Goal: Use online tool/utility: Utilize a website feature to perform a specific function

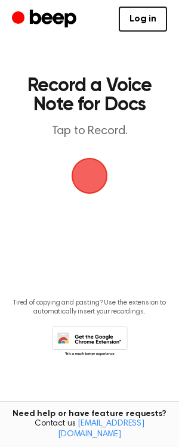
click at [95, 178] on span "button" at bounding box center [89, 175] width 67 height 67
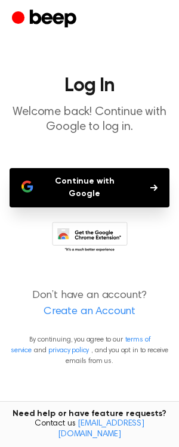
click at [95, 178] on button "Continue with Google" at bounding box center [90, 187] width 160 height 39
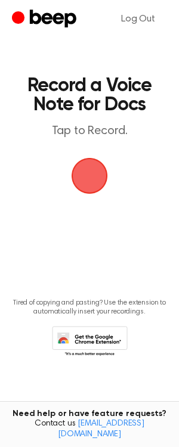
click at [86, 182] on span "button" at bounding box center [89, 175] width 64 height 64
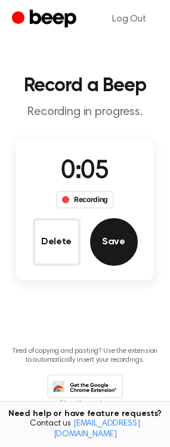
click at [118, 244] on button "Save" at bounding box center [114, 242] width 48 height 48
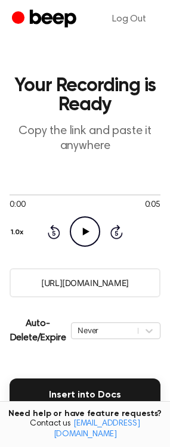
click at [86, 277] on input "[URL][DOMAIN_NAME]" at bounding box center [85, 282] width 151 height 29
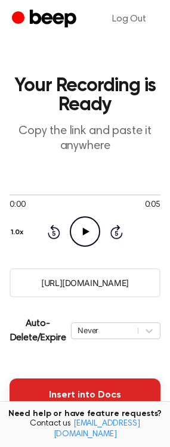
click at [45, 391] on button "Insert into Docs" at bounding box center [85, 394] width 151 height 33
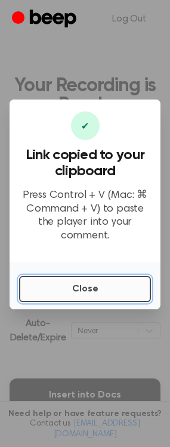
click at [92, 283] on button "Close" at bounding box center [85, 289] width 132 height 26
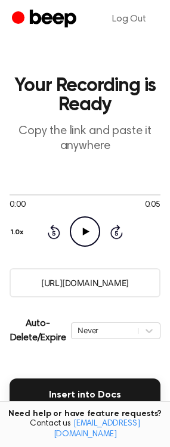
scroll to position [187, 0]
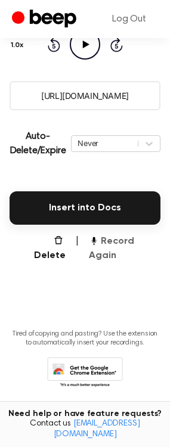
click at [108, 242] on button "Record Again" at bounding box center [124, 248] width 71 height 29
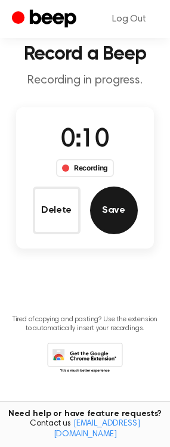
click at [114, 217] on button "Save" at bounding box center [114, 210] width 48 height 48
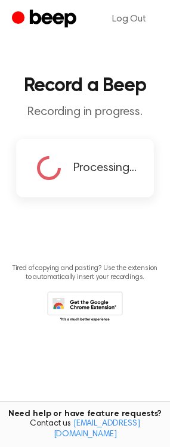
scroll to position [0, 0]
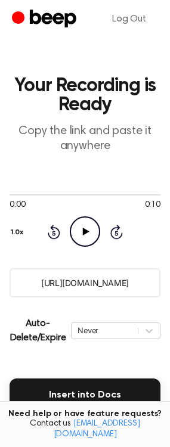
click at [73, 288] on input "[URL][DOMAIN_NAME]" at bounding box center [85, 282] width 151 height 29
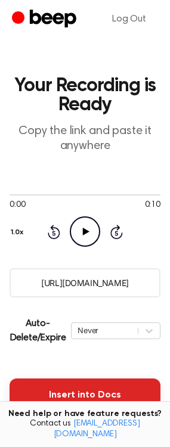
click at [106, 404] on button "Insert into Docs" at bounding box center [85, 394] width 151 height 33
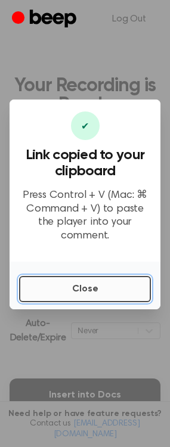
click at [92, 280] on button "Close" at bounding box center [85, 289] width 132 height 26
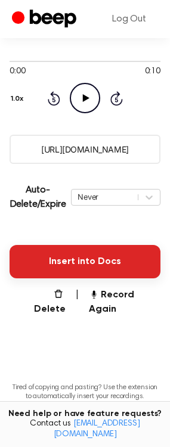
scroll to position [135, 0]
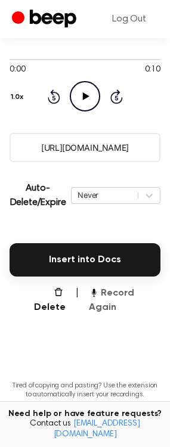
click at [139, 298] on button "Record Again" at bounding box center [124, 300] width 71 height 29
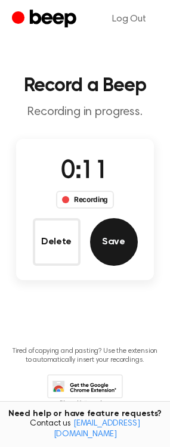
click at [116, 258] on button "Save" at bounding box center [114, 242] width 48 height 48
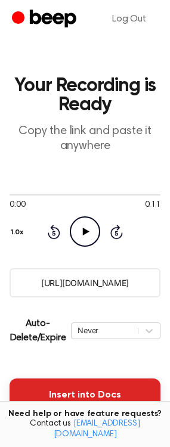
click at [73, 391] on button "Insert into Docs" at bounding box center [85, 394] width 151 height 33
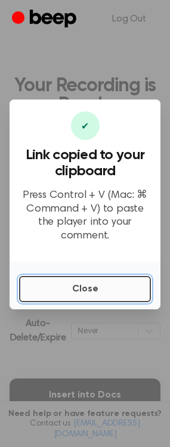
click at [138, 278] on button "Close" at bounding box center [85, 289] width 132 height 26
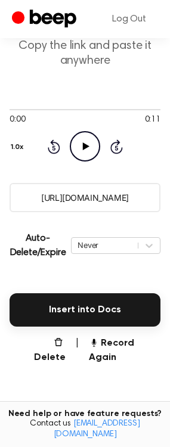
scroll to position [86, 0]
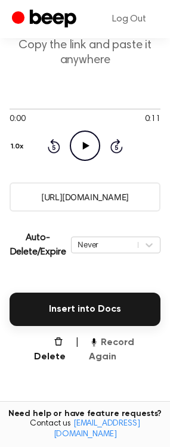
click at [123, 344] on button "Record Again" at bounding box center [124, 349] width 71 height 29
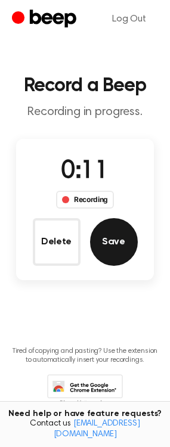
click at [117, 248] on button "Save" at bounding box center [114, 242] width 48 height 48
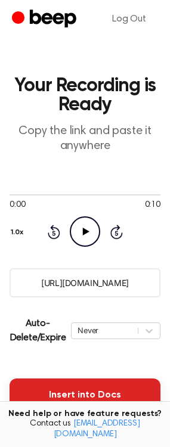
click at [61, 386] on button "Insert into Docs" at bounding box center [85, 394] width 151 height 33
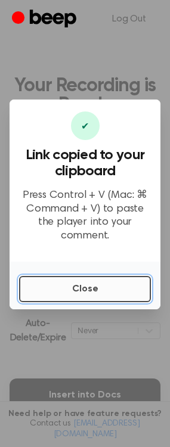
click at [61, 288] on button "Close" at bounding box center [85, 289] width 132 height 26
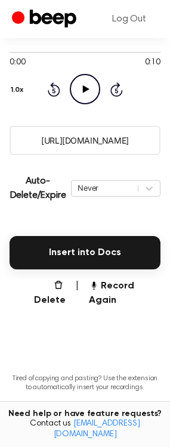
scroll to position [151, 0]
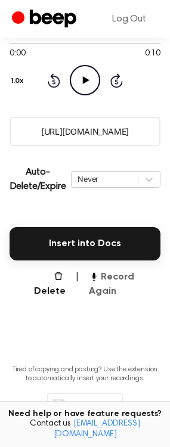
click at [129, 282] on button "Record Again" at bounding box center [124, 284] width 71 height 29
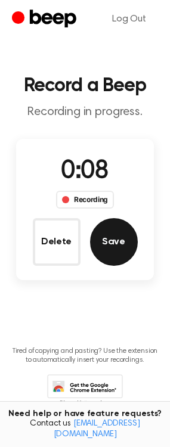
click at [114, 241] on button "Save" at bounding box center [114, 242] width 48 height 48
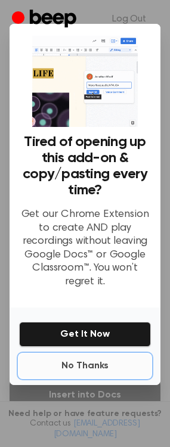
click at [97, 367] on button "No Thanks" at bounding box center [85, 366] width 132 height 24
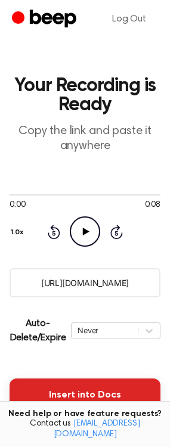
click at [113, 393] on button "Insert into Docs" at bounding box center [85, 394] width 151 height 33
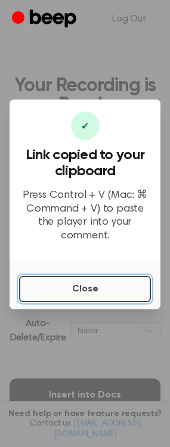
click at [133, 276] on button "Close" at bounding box center [85, 289] width 132 height 26
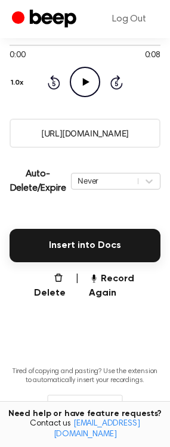
scroll to position [150, 0]
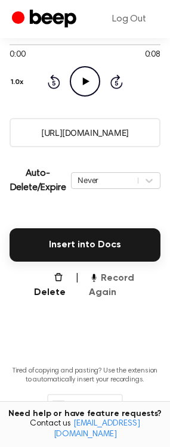
click at [135, 282] on button "Record Again" at bounding box center [124, 285] width 71 height 29
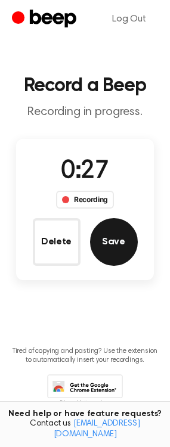
click at [126, 257] on button "Save" at bounding box center [114, 242] width 48 height 48
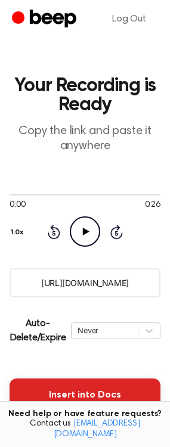
click at [113, 394] on button "Insert into Docs" at bounding box center [85, 394] width 151 height 33
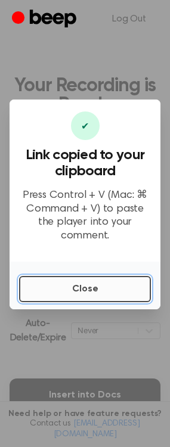
click at [58, 277] on button "Close" at bounding box center [85, 289] width 132 height 26
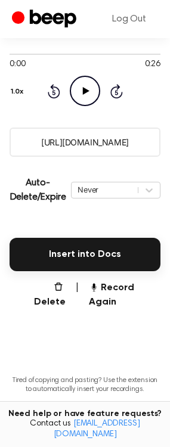
scroll to position [141, 0]
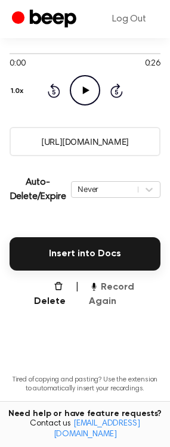
click at [124, 286] on button "Record Again" at bounding box center [124, 294] width 71 height 29
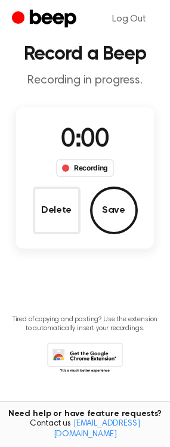
scroll to position [0, 0]
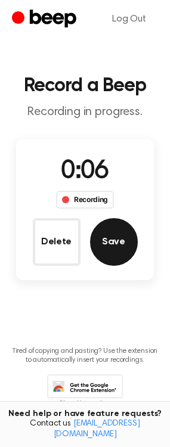
click at [118, 248] on button "Save" at bounding box center [114, 242] width 48 height 48
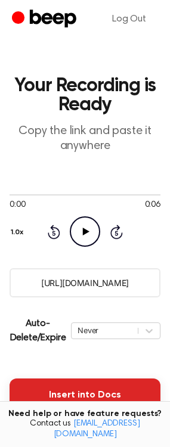
click at [62, 398] on button "Insert into Docs" at bounding box center [85, 394] width 151 height 33
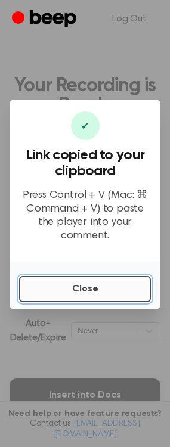
click at [102, 279] on button "Close" at bounding box center [85, 289] width 132 height 26
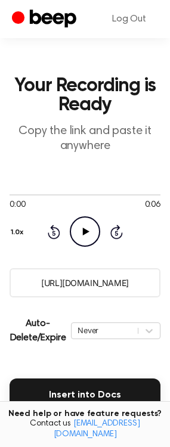
scroll to position [126, 0]
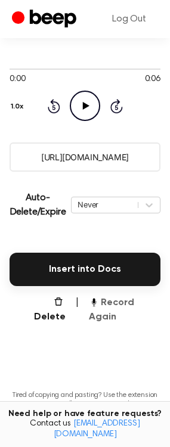
click at [133, 305] on button "Record Again" at bounding box center [124, 309] width 71 height 29
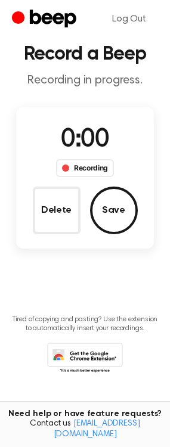
scroll to position [0, 0]
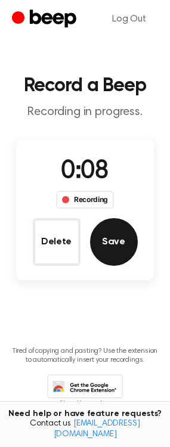
click at [115, 249] on button "Save" at bounding box center [114, 242] width 48 height 48
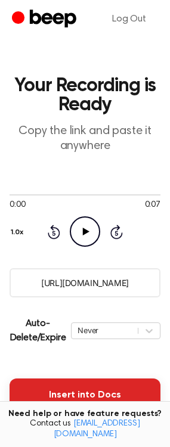
click at [75, 397] on button "Insert into Docs" at bounding box center [85, 394] width 151 height 33
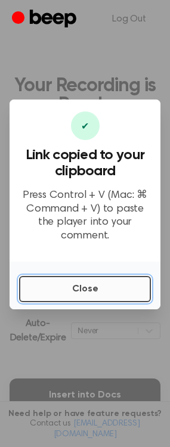
click at [108, 282] on button "Close" at bounding box center [85, 289] width 132 height 26
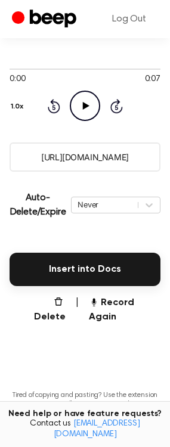
scroll to position [126, 0]
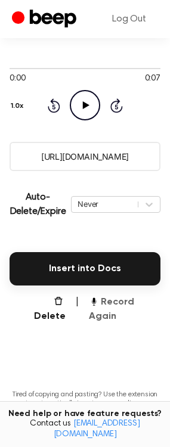
click at [134, 302] on button "Record Again" at bounding box center [124, 309] width 71 height 29
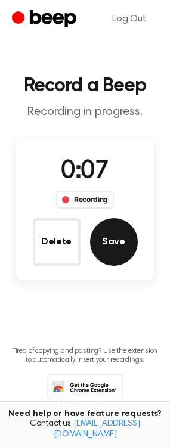
click at [118, 253] on button "Save" at bounding box center [114, 242] width 48 height 48
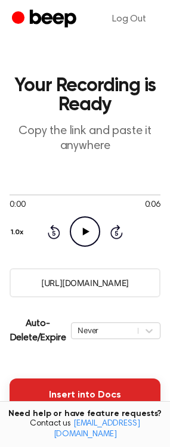
click at [96, 395] on button "Insert into Docs" at bounding box center [85, 394] width 151 height 33
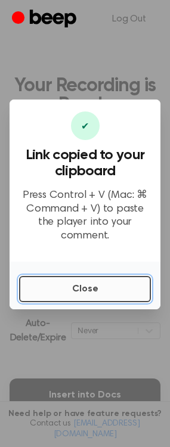
click at [110, 285] on button "Close" at bounding box center [85, 289] width 132 height 26
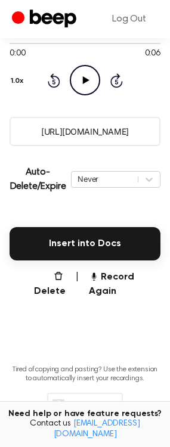
scroll to position [165, 0]
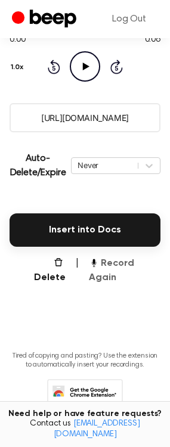
click at [145, 260] on button "Record Again" at bounding box center [124, 270] width 71 height 29
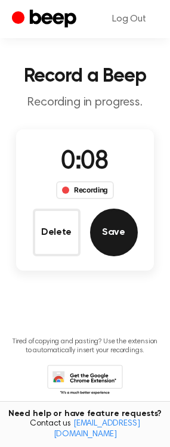
click at [118, 231] on button "Save" at bounding box center [114, 232] width 48 height 48
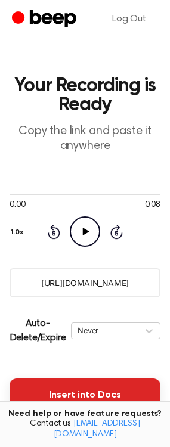
click at [68, 384] on button "Insert into Docs" at bounding box center [85, 394] width 151 height 33
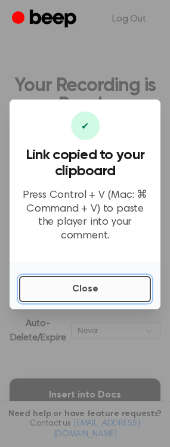
click at [73, 286] on button "Close" at bounding box center [85, 289] width 132 height 26
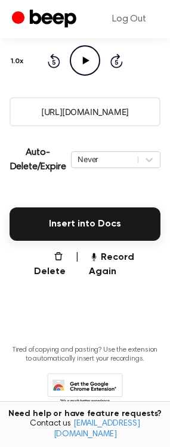
scroll to position [172, 0]
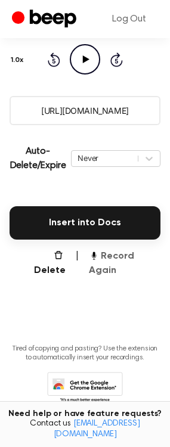
click at [121, 259] on button "Record Again" at bounding box center [124, 263] width 71 height 29
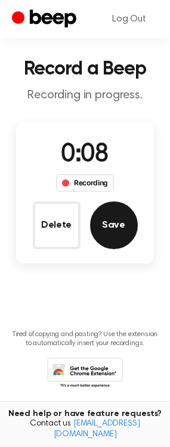
click at [118, 236] on button "Save" at bounding box center [114, 225] width 48 height 48
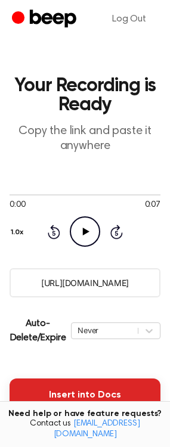
click at [75, 389] on button "Insert into Docs" at bounding box center [85, 394] width 151 height 33
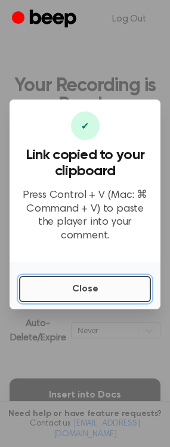
click at [88, 288] on button "Close" at bounding box center [85, 289] width 132 height 26
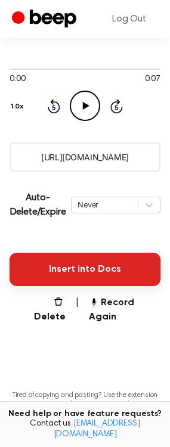
scroll to position [187, 0]
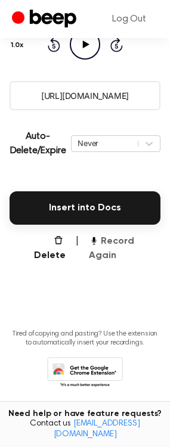
click at [144, 242] on button "Record Again" at bounding box center [124, 248] width 71 height 29
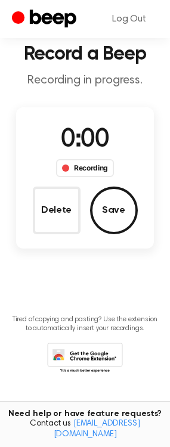
scroll to position [32, 0]
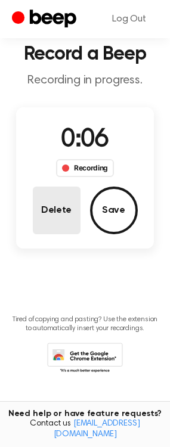
click at [55, 205] on button "Delete" at bounding box center [57, 210] width 48 height 48
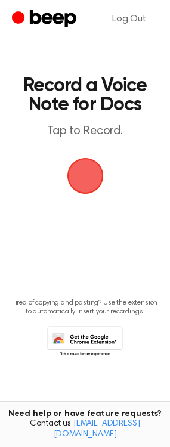
scroll to position [0, 0]
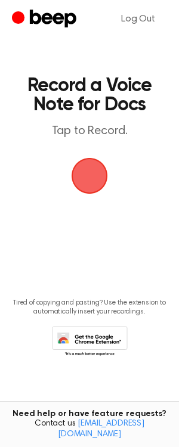
click at [80, 182] on span "button" at bounding box center [89, 175] width 67 height 67
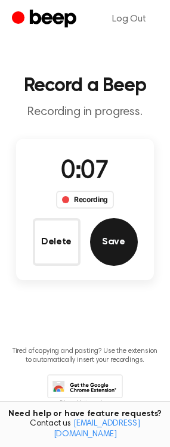
click at [127, 245] on button "Save" at bounding box center [114, 242] width 48 height 48
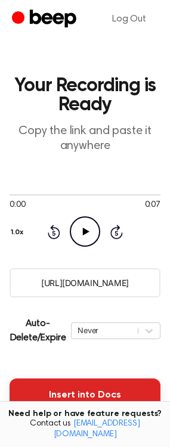
click at [70, 402] on button "Insert into Docs" at bounding box center [85, 394] width 151 height 33
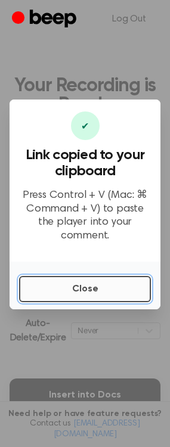
click at [83, 282] on button "Close" at bounding box center [85, 289] width 132 height 26
